Goal: Feedback & Contribution: Contribute content

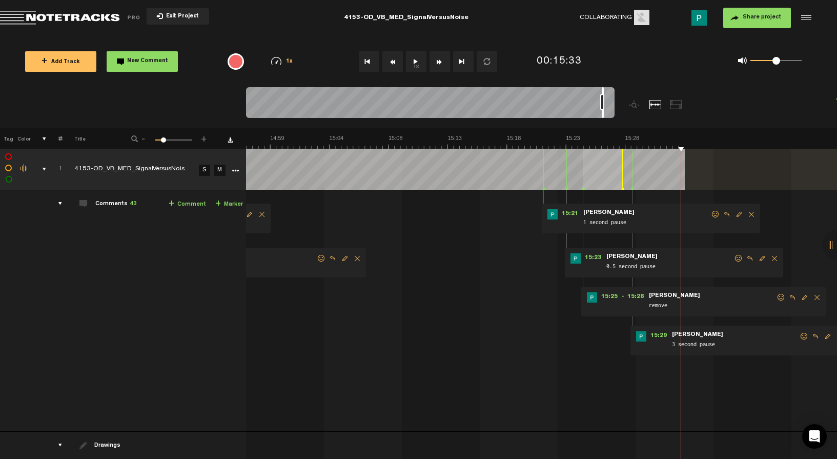
scroll to position [125, 0]
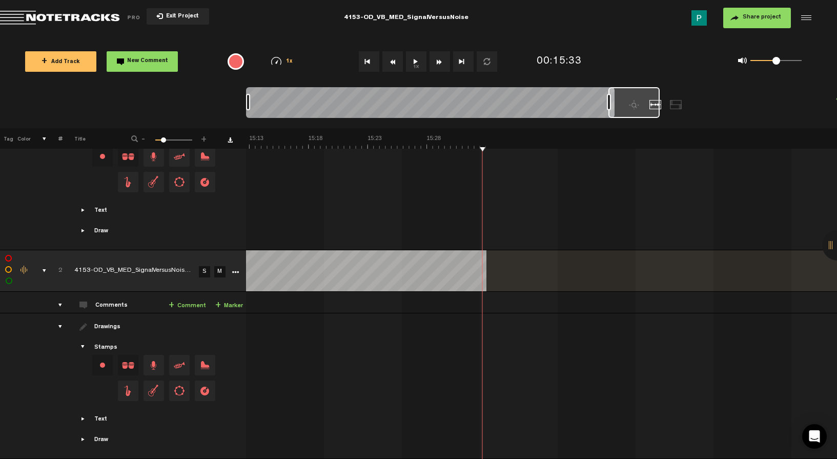
scroll to position [0, 9676]
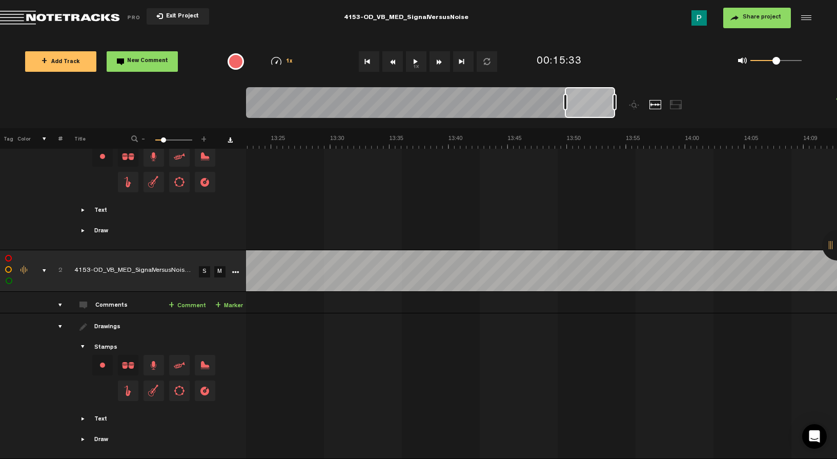
drag, startPoint x: 629, startPoint y: 100, endPoint x: 591, endPoint y: 101, distance: 37.9
click at [591, 101] on div at bounding box center [590, 102] width 50 height 31
drag, startPoint x: 588, startPoint y: 114, endPoint x: 239, endPoint y: 88, distance: 350.1
click at [239, 88] on nt-zoom-navigation-bar at bounding box center [418, 107] width 837 height 41
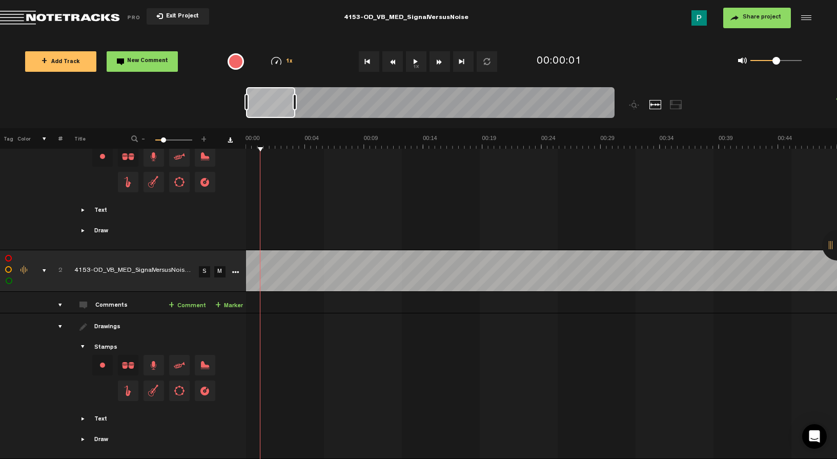
click at [205, 266] on link "S" at bounding box center [204, 271] width 11 height 11
click at [416, 62] on button "1x" at bounding box center [416, 61] width 21 height 21
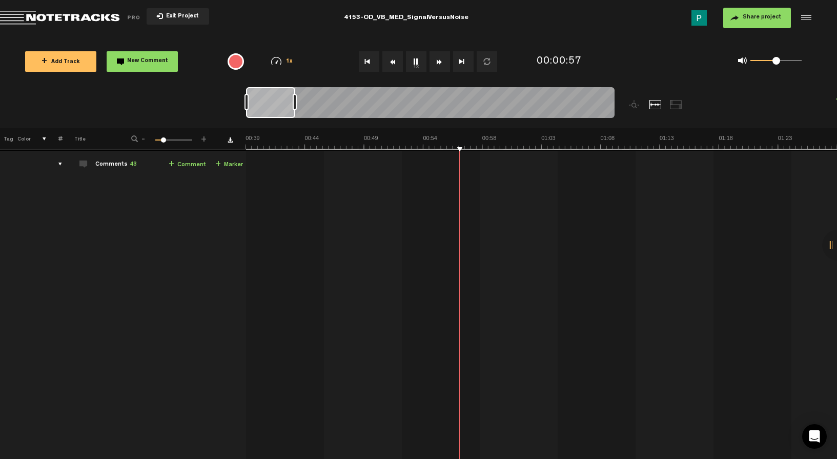
scroll to position [455, 0]
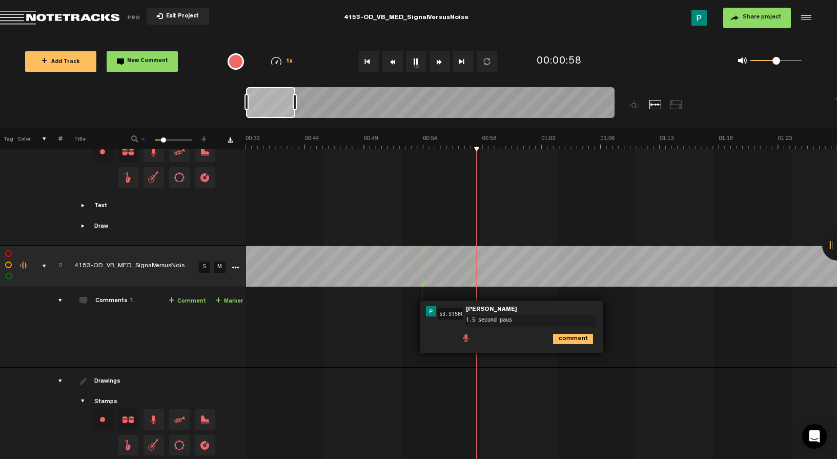
type textarea "1.5 second pause"
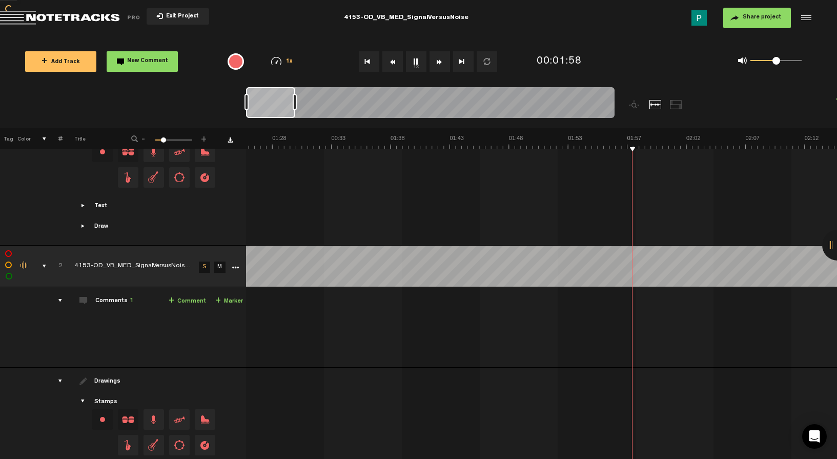
scroll to position [0, 1038]
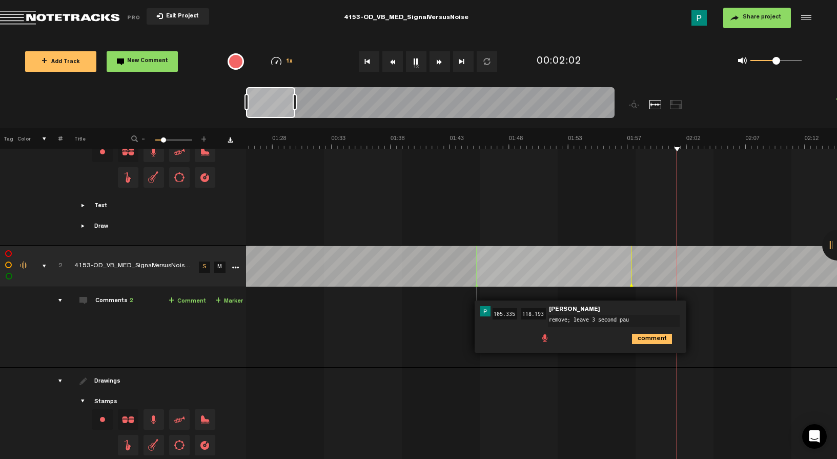
type textarea "remove; leave 3 second paus"
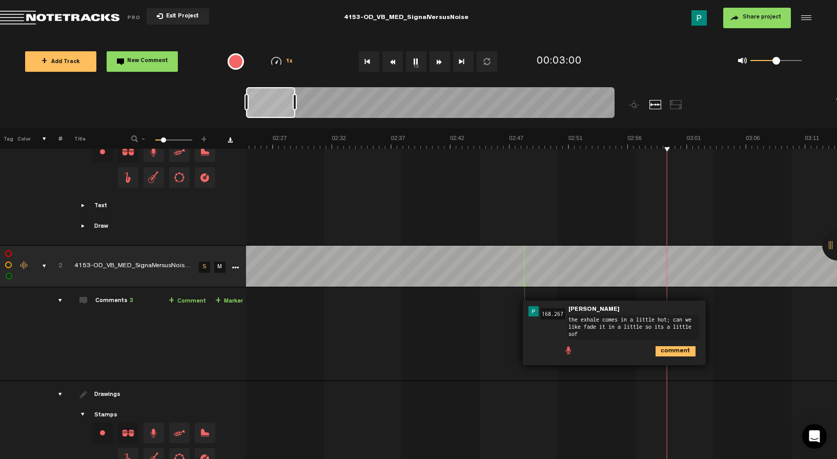
scroll to position [0, 0]
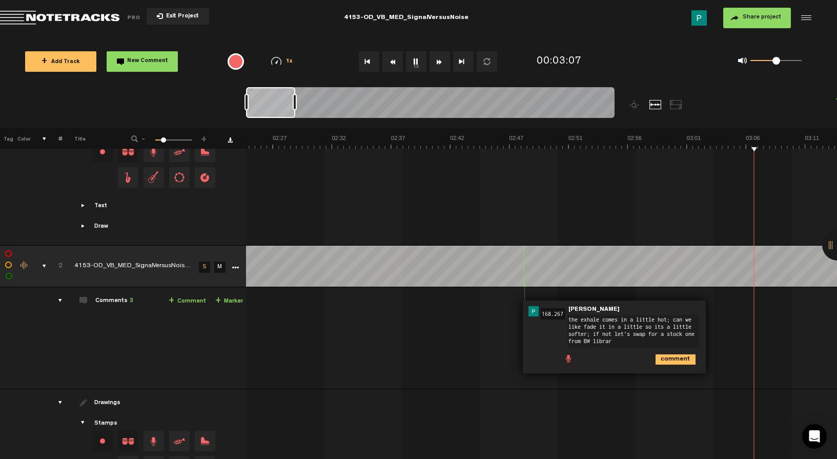
type textarea "the exhale comes in a little hot; can we like fade it in a little so its a litt…"
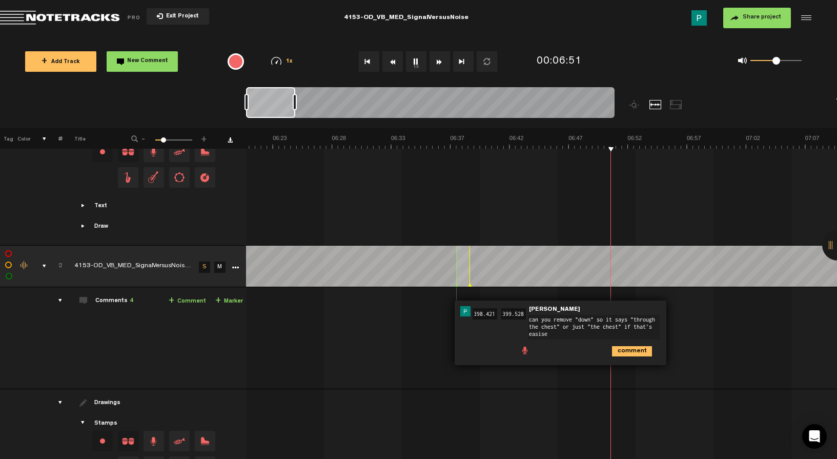
type textarea "can you remove "down" so it says "through the chest" or just "the chest" if tha…"
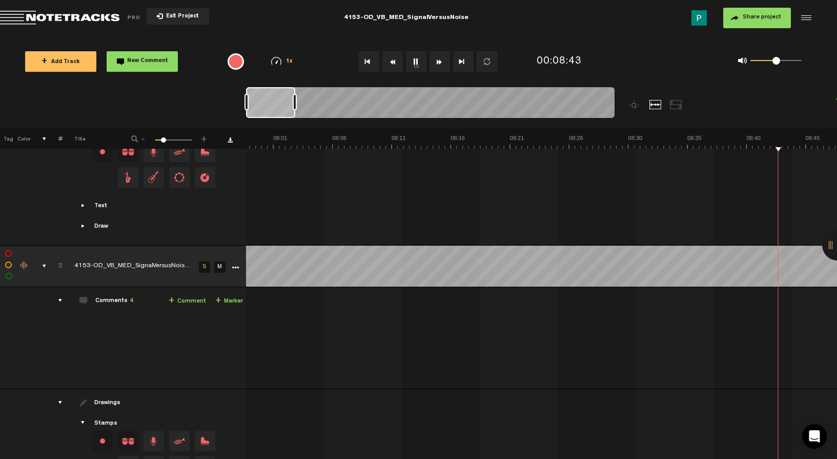
scroll to position [0, 6006]
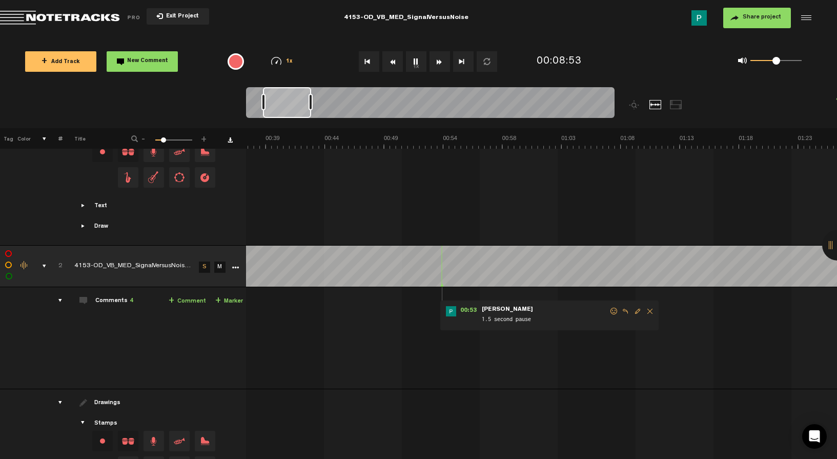
drag, startPoint x: 277, startPoint y: 110, endPoint x: 302, endPoint y: 107, distance: 25.8
click at [300, 107] on div at bounding box center [287, 102] width 48 height 31
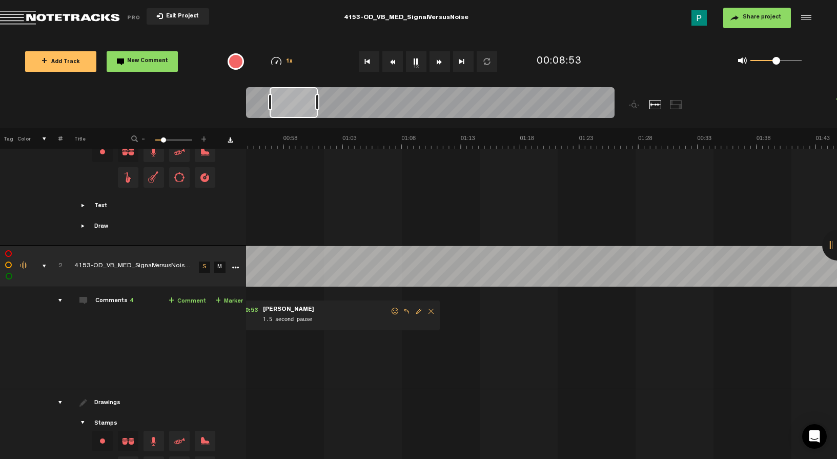
scroll to position [0, 6191]
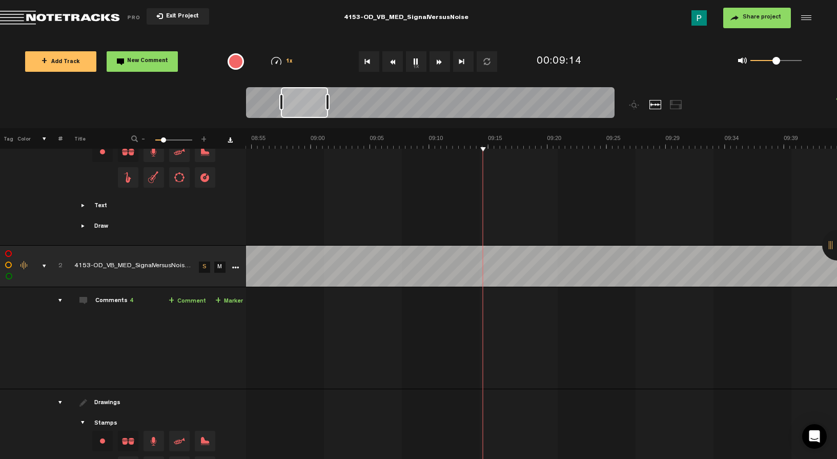
drag, startPoint x: 296, startPoint y: 107, endPoint x: 307, endPoint y: 103, distance: 11.3
click at [307, 103] on div at bounding box center [304, 102] width 47 height 31
click at [311, 103] on div at bounding box center [308, 102] width 46 height 31
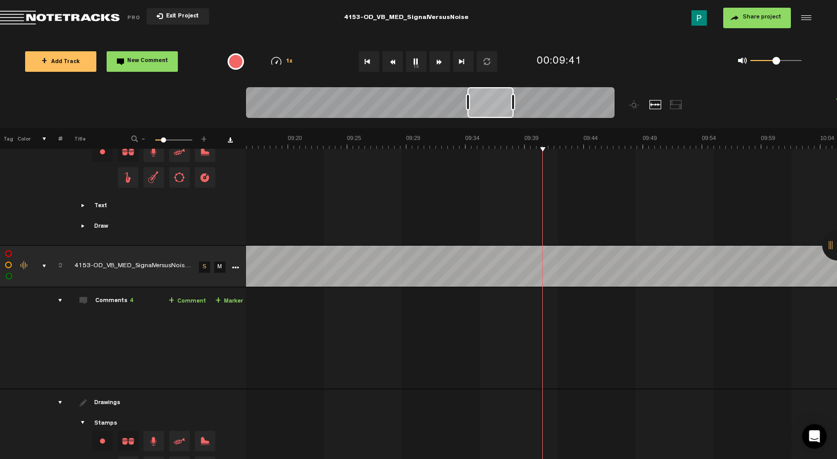
scroll to position [0, 6701]
drag, startPoint x: 486, startPoint y: 104, endPoint x: 504, endPoint y: 100, distance: 17.8
click at [504, 100] on div at bounding box center [507, 102] width 45 height 31
drag, startPoint x: 507, startPoint y: 106, endPoint x: 515, endPoint y: 104, distance: 8.0
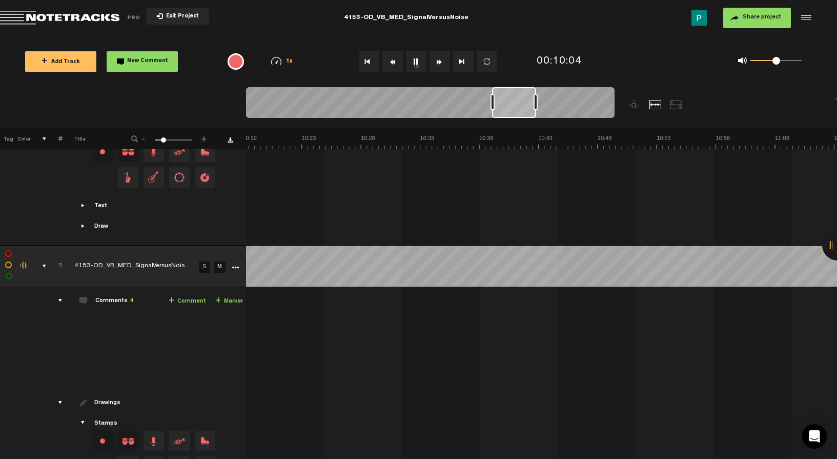
click at [515, 104] on div at bounding box center [514, 102] width 44 height 31
drag, startPoint x: 520, startPoint y: 104, endPoint x: 529, endPoint y: 103, distance: 8.8
click at [529, 103] on div at bounding box center [529, 102] width 43 height 31
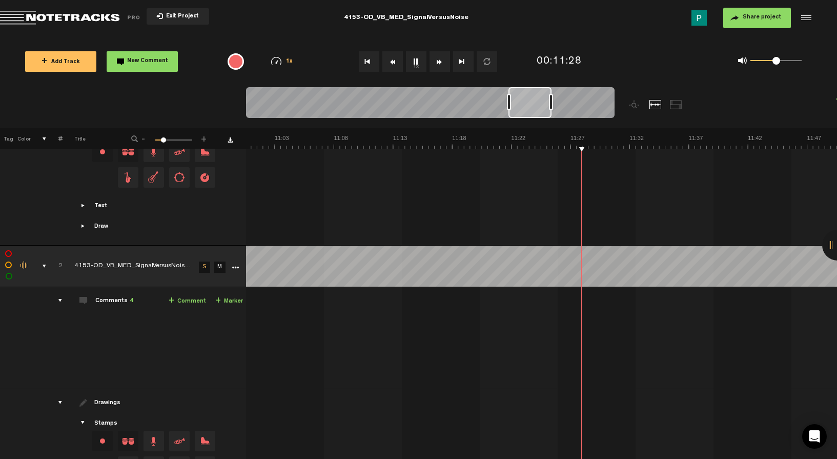
click at [417, 65] on button "1x" at bounding box center [416, 61] width 21 height 21
drag, startPoint x: 526, startPoint y: 111, endPoint x: 534, endPoint y: 110, distance: 8.2
click at [534, 110] on div at bounding box center [538, 102] width 42 height 31
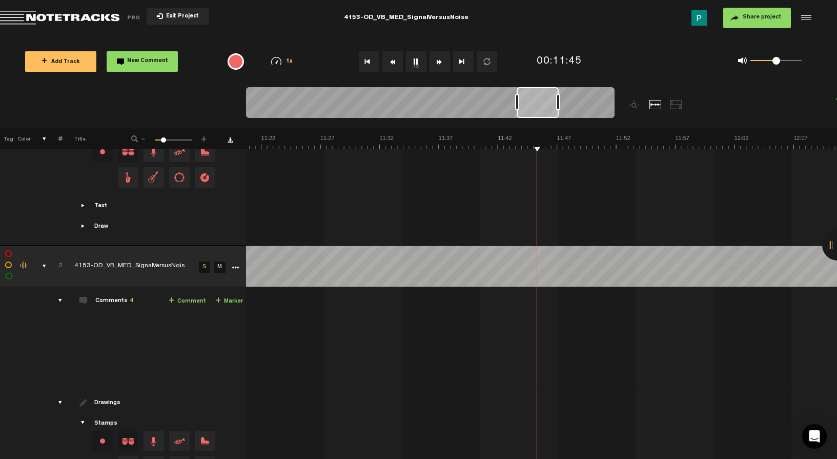
click at [417, 63] on button "1x" at bounding box center [416, 61] width 21 height 21
click at [414, 57] on button "1x" at bounding box center [416, 61] width 21 height 21
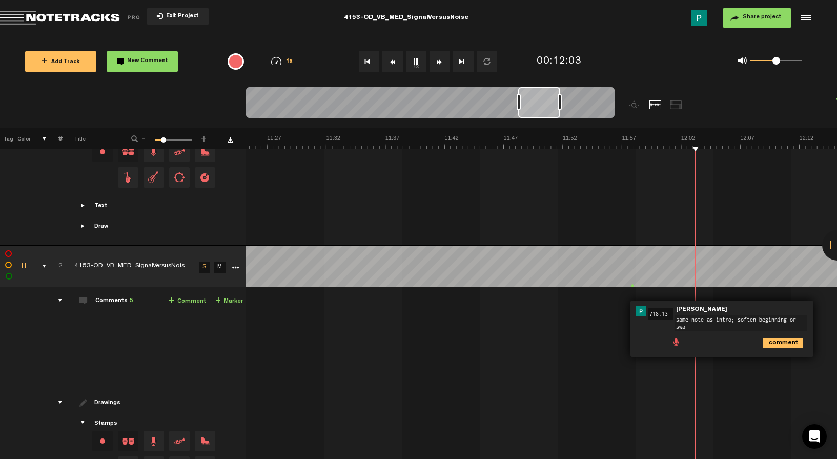
type textarea "same note as intro; soften beginning or swap"
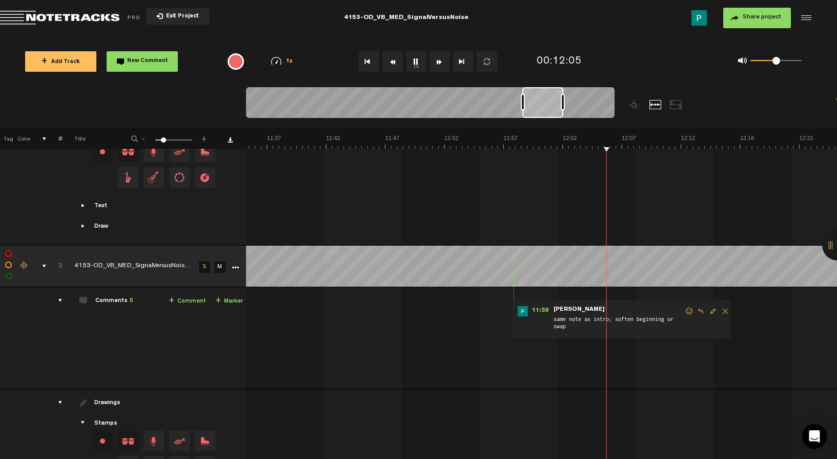
scroll to position [0, 8394]
click at [548, 104] on div at bounding box center [542, 102] width 41 height 31
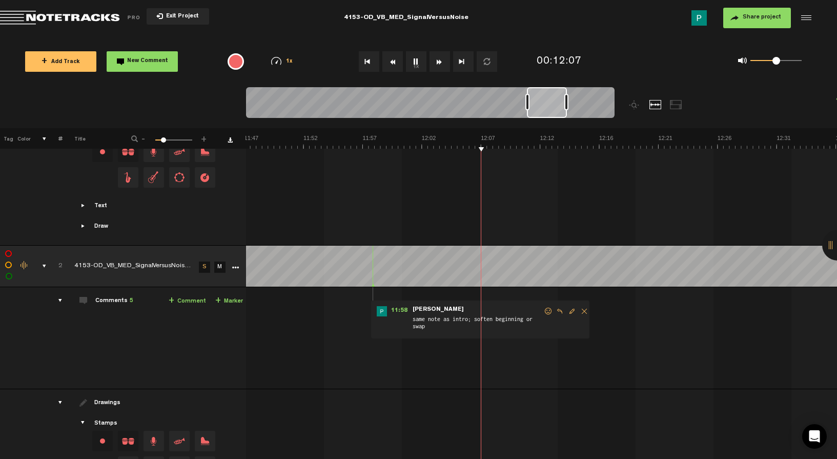
drag, startPoint x: 548, startPoint y: 104, endPoint x: 555, endPoint y: 103, distance: 6.8
click at [555, 103] on div at bounding box center [547, 102] width 40 height 31
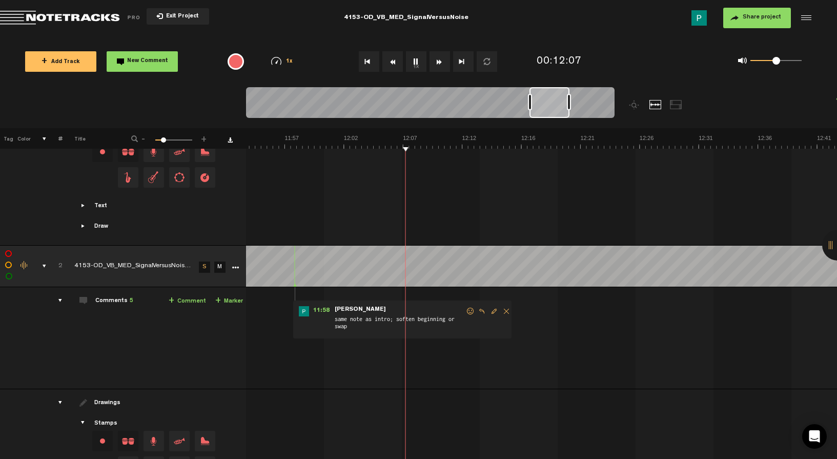
scroll to position [0, 8597]
click at [416, 65] on button "1x" at bounding box center [416, 61] width 21 height 21
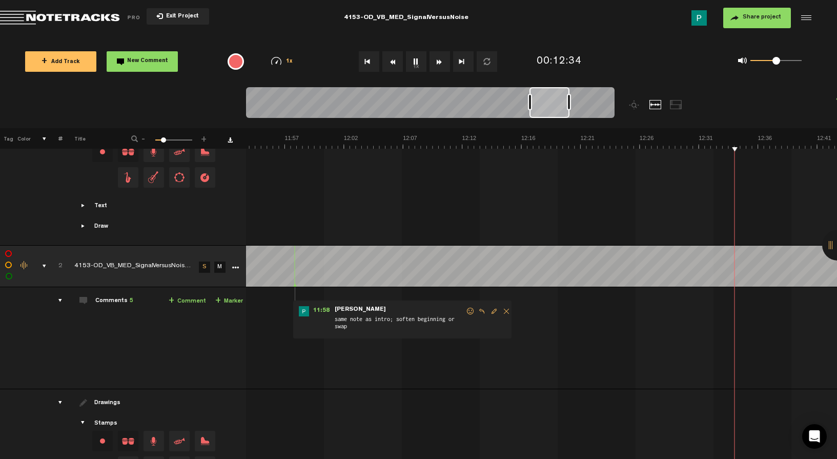
click at [416, 65] on button "1x" at bounding box center [416, 61] width 21 height 21
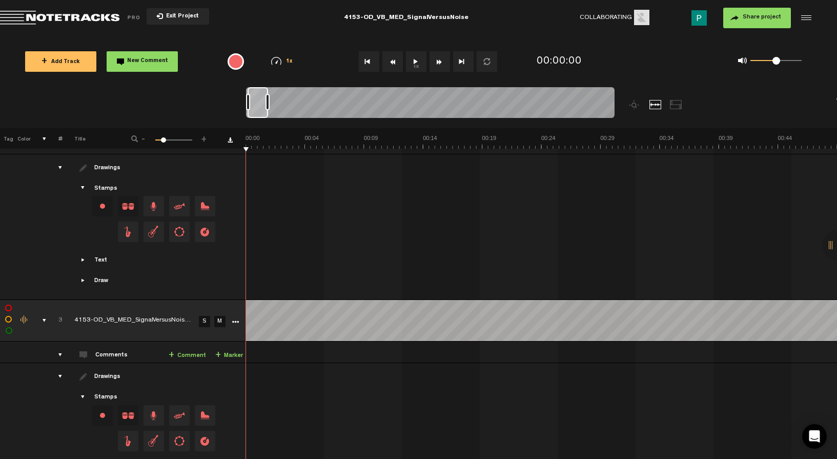
scroll to position [695, 0]
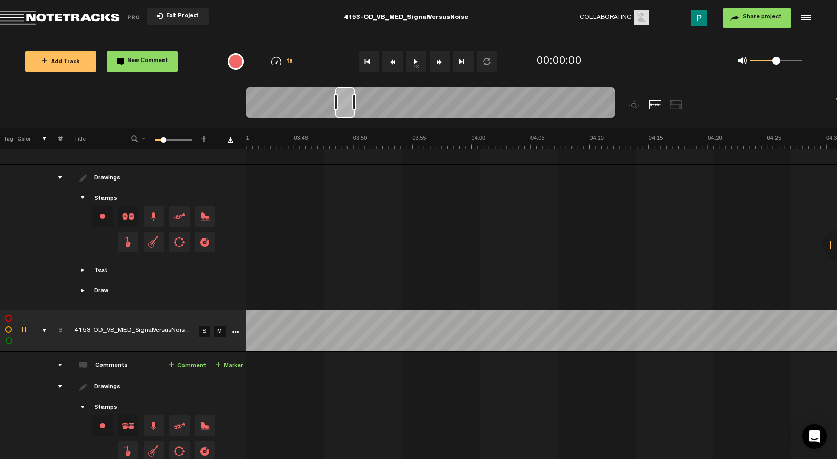
drag, startPoint x: 257, startPoint y: 108, endPoint x: 350, endPoint y: 111, distance: 93.3
click at [350, 111] on div at bounding box center [344, 102] width 19 height 31
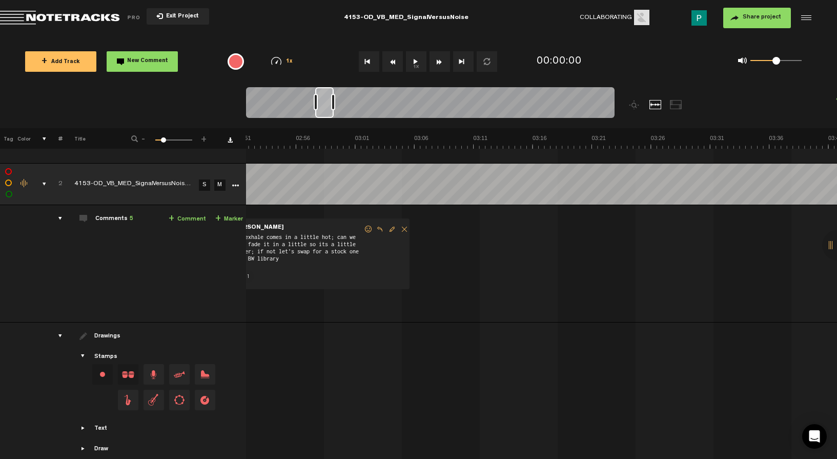
scroll to position [0, 1938]
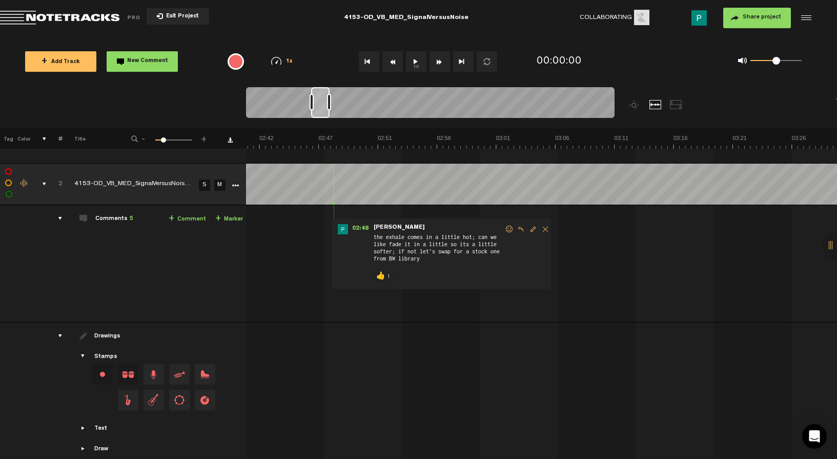
drag, startPoint x: 351, startPoint y: 94, endPoint x: 321, endPoint y: 94, distance: 29.7
click at [321, 94] on div at bounding box center [320, 102] width 18 height 31
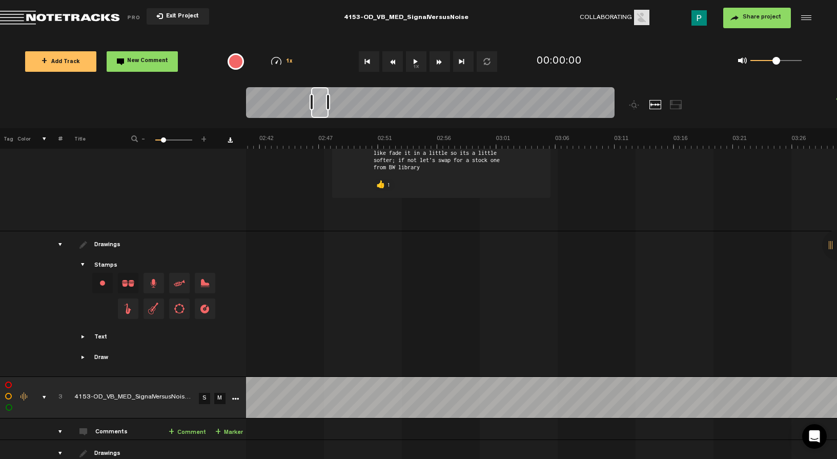
scroll to position [0, 1766]
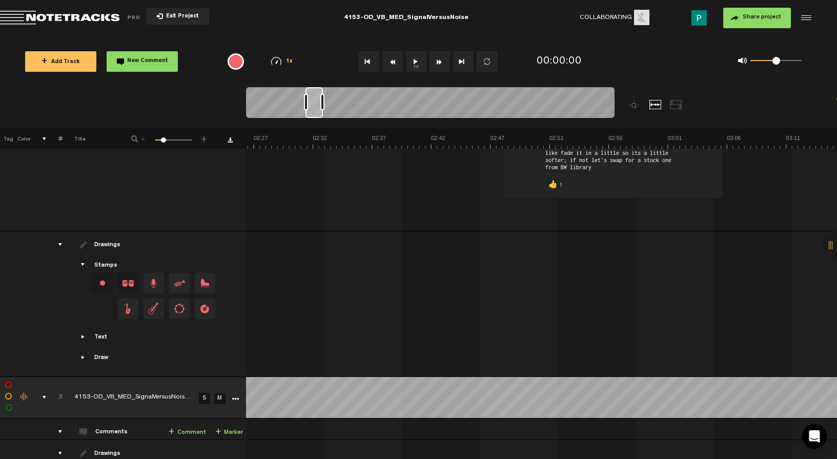
drag, startPoint x: 325, startPoint y: 112, endPoint x: 319, endPoint y: 112, distance: 5.6
click at [319, 112] on div at bounding box center [314, 102] width 17 height 31
click at [419, 58] on button "1x" at bounding box center [416, 61] width 21 height 21
click at [206, 393] on link "S" at bounding box center [204, 398] width 11 height 11
click at [422, 66] on button "1x" at bounding box center [416, 61] width 21 height 21
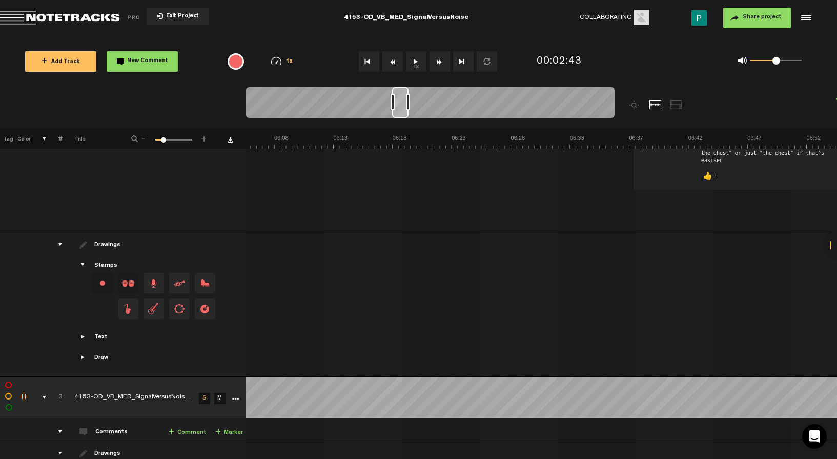
scroll to position [0, 4611]
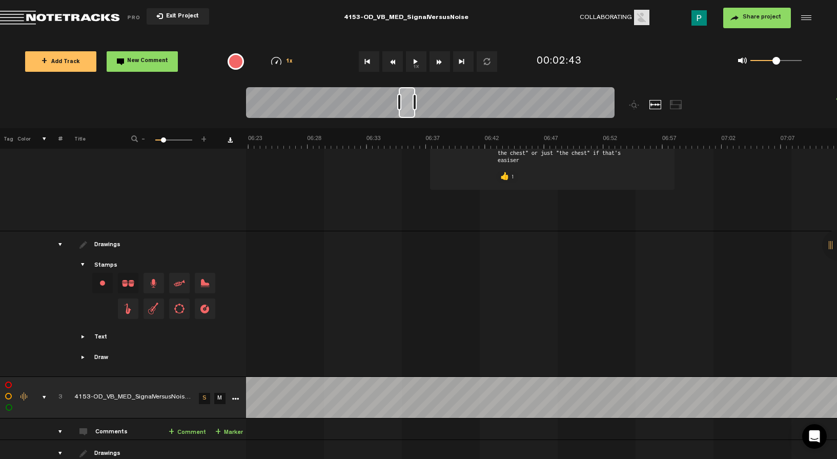
drag, startPoint x: 313, startPoint y: 105, endPoint x: 406, endPoint y: 96, distance: 93.7
click at [406, 96] on div at bounding box center [407, 102] width 16 height 31
click at [417, 63] on button "1x" at bounding box center [416, 61] width 21 height 21
click at [418, 60] on button "1x" at bounding box center [416, 61] width 21 height 21
drag, startPoint x: 408, startPoint y: 109, endPoint x: 532, endPoint y: 99, distance: 123.9
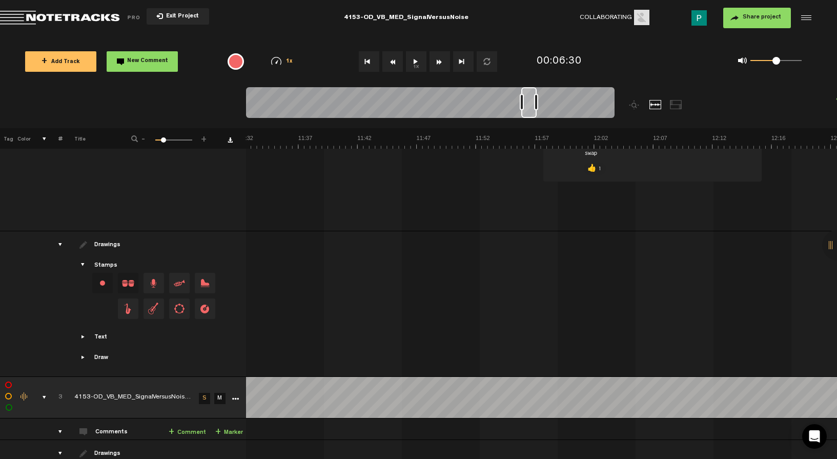
click at [532, 99] on div at bounding box center [528, 102] width 15 height 31
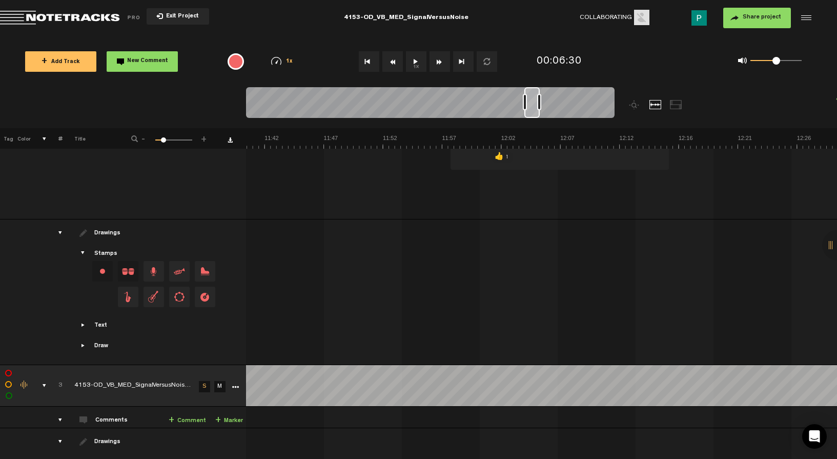
scroll to position [642, 0]
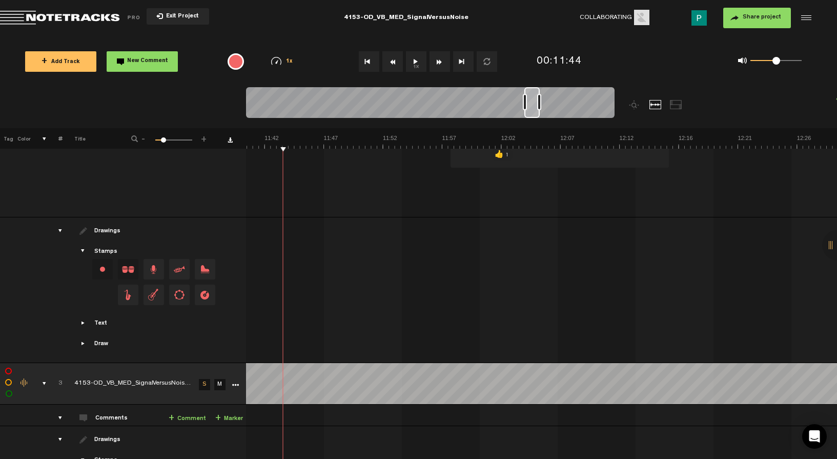
click at [416, 61] on button "1x" at bounding box center [416, 61] width 21 height 21
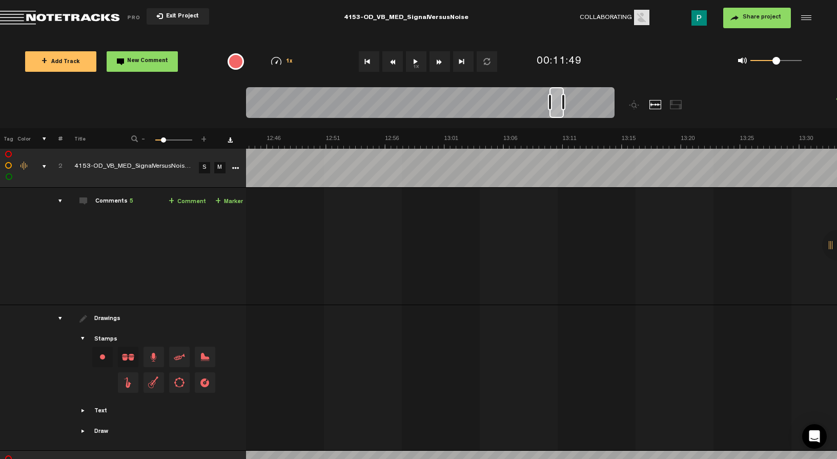
scroll to position [0, 9050]
drag, startPoint x: 526, startPoint y: 106, endPoint x: 550, endPoint y: 113, distance: 25.1
click at [550, 113] on div at bounding box center [551, 102] width 14 height 31
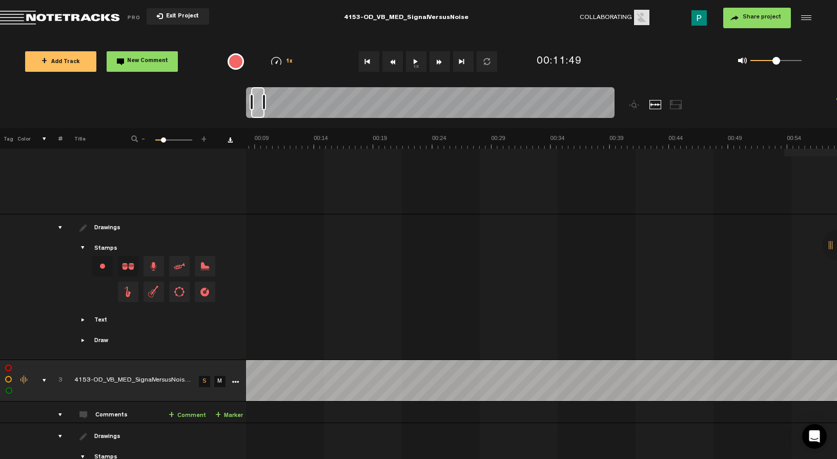
scroll to position [0, 0]
drag, startPoint x: 553, startPoint y: 108, endPoint x: 240, endPoint y: 97, distance: 312.9
click at [240, 97] on nt-zoom-navigation-bar at bounding box center [418, 107] width 837 height 41
